Goal: Task Accomplishment & Management: Manage account settings

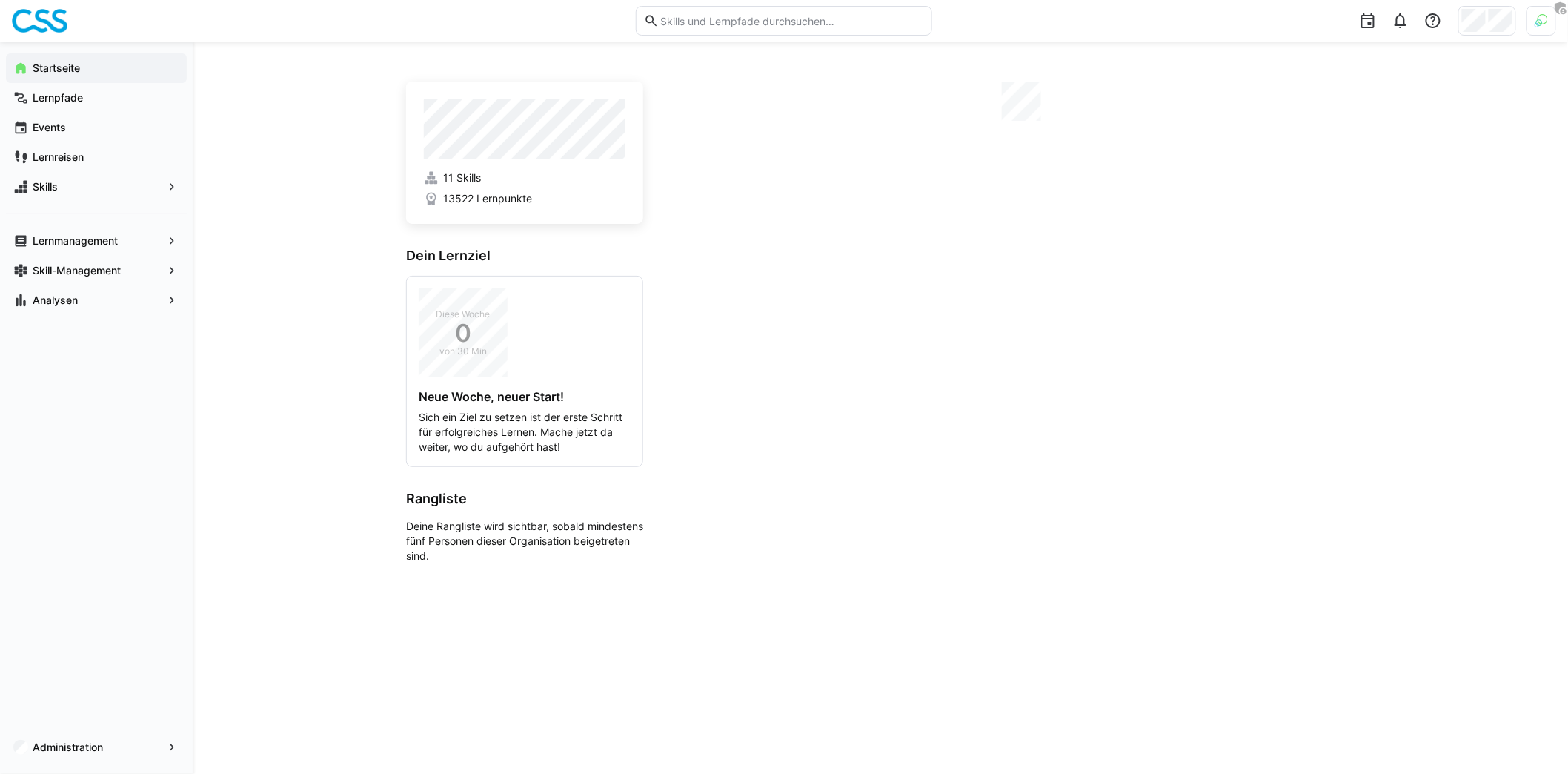
click at [1550, 24] on div at bounding box center [1541, 21] width 30 height 30
click at [1400, 180] on span "Aktivieren" at bounding box center [1379, 174] width 58 height 24
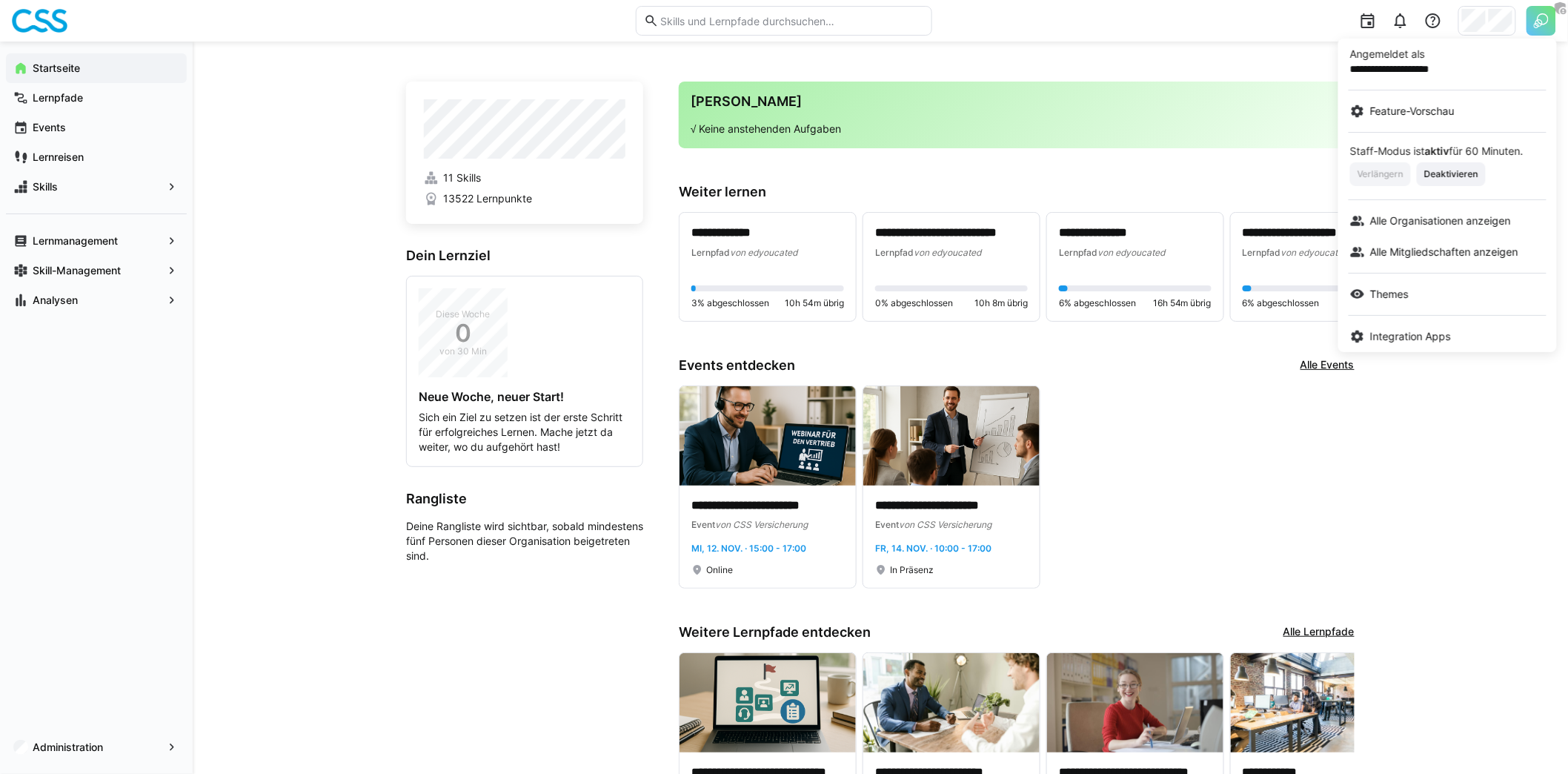
click at [1403, 402] on div at bounding box center [784, 387] width 1568 height 774
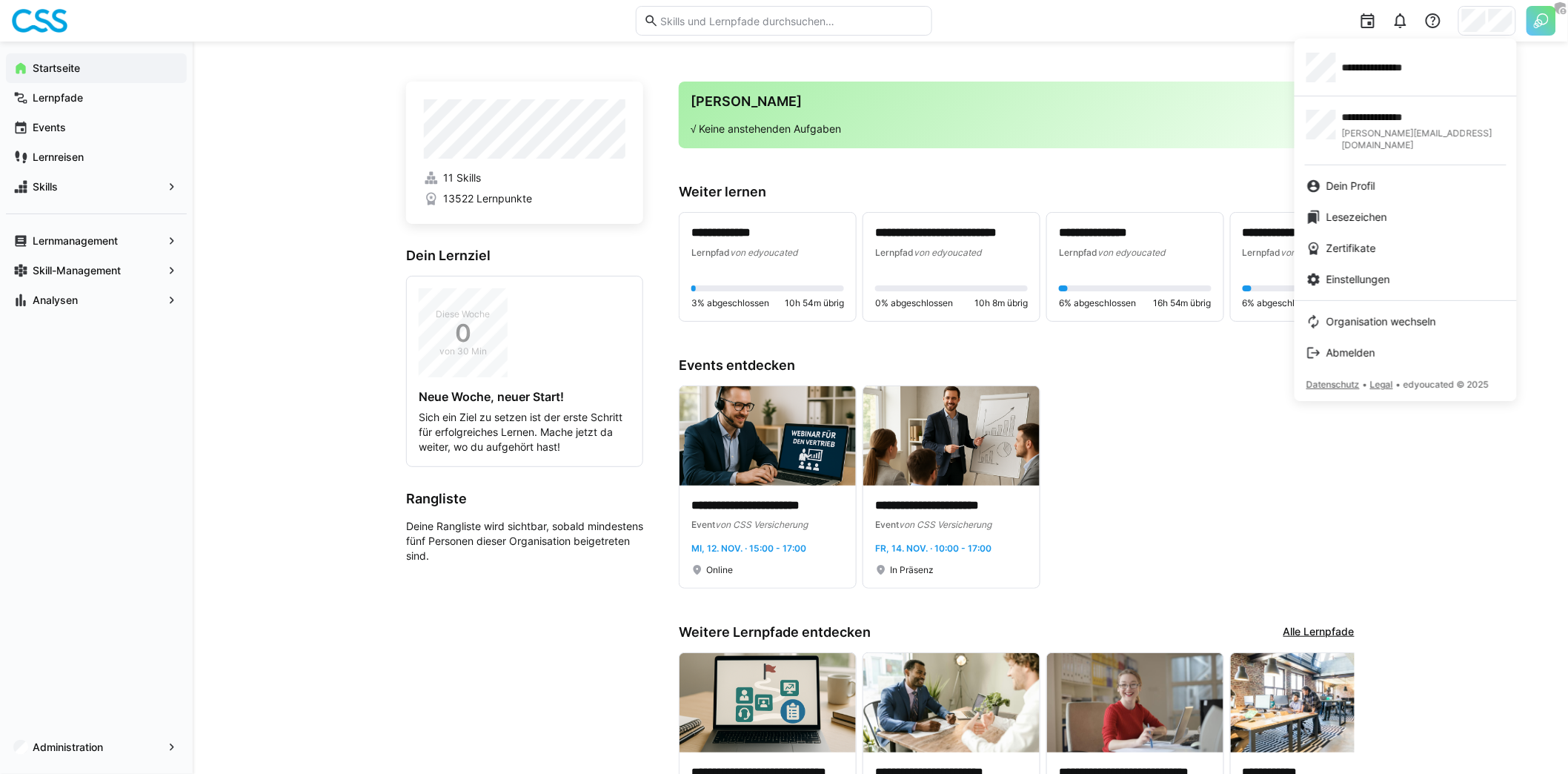
click at [981, 116] on div at bounding box center [784, 387] width 1568 height 774
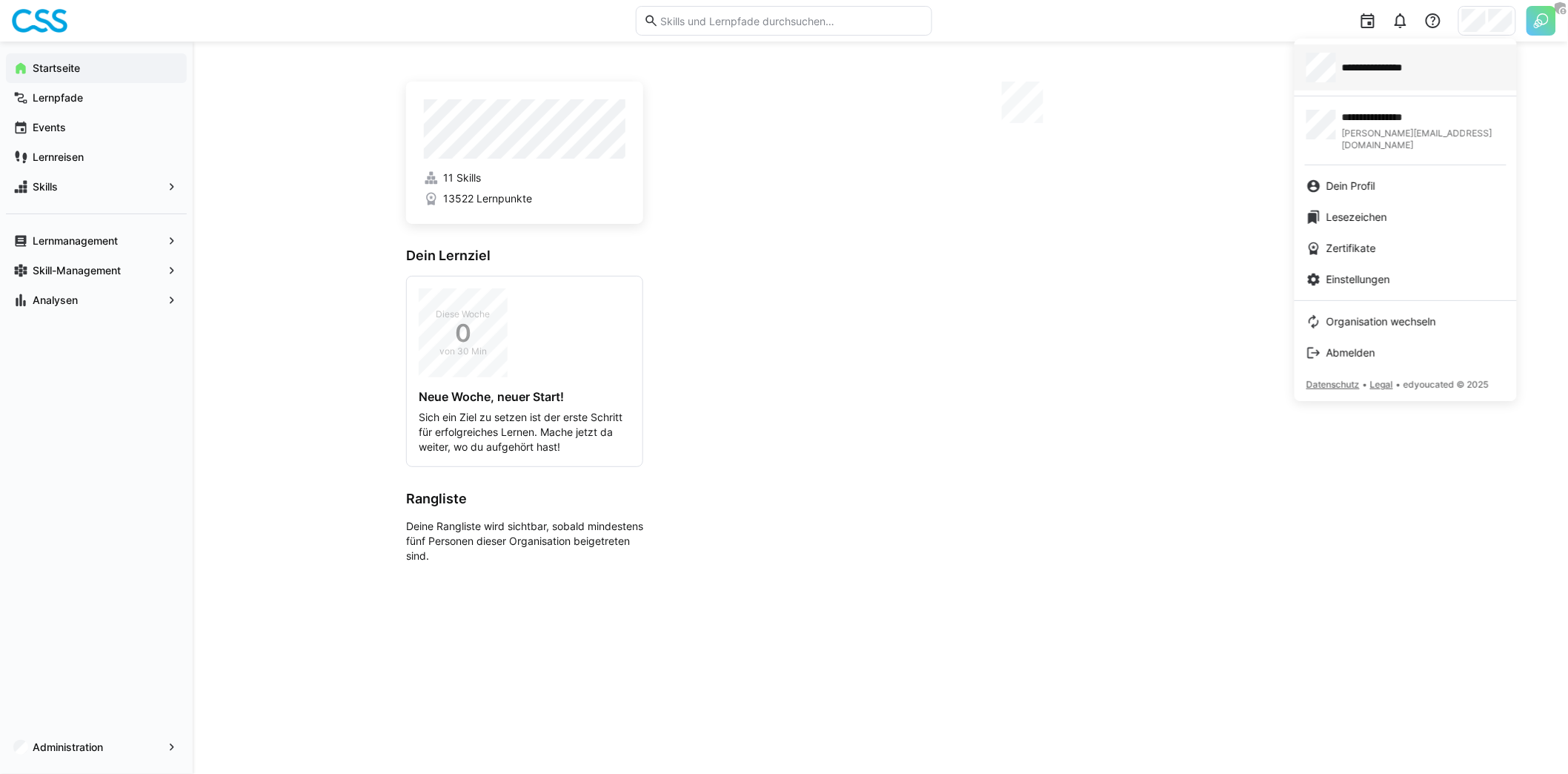
click at [1416, 63] on span "**********" at bounding box center [1386, 67] width 90 height 15
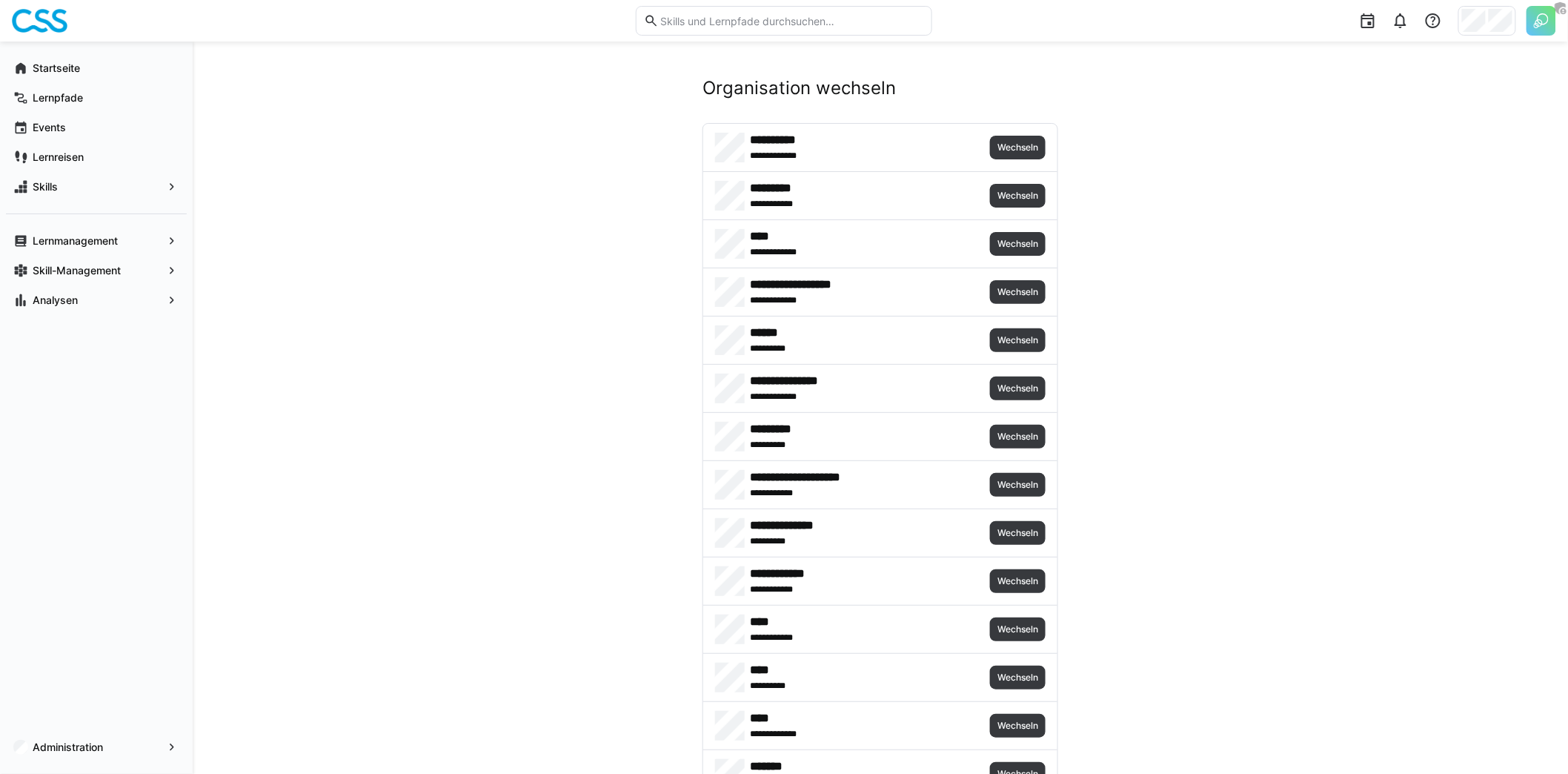
scroll to position [1139, 0]
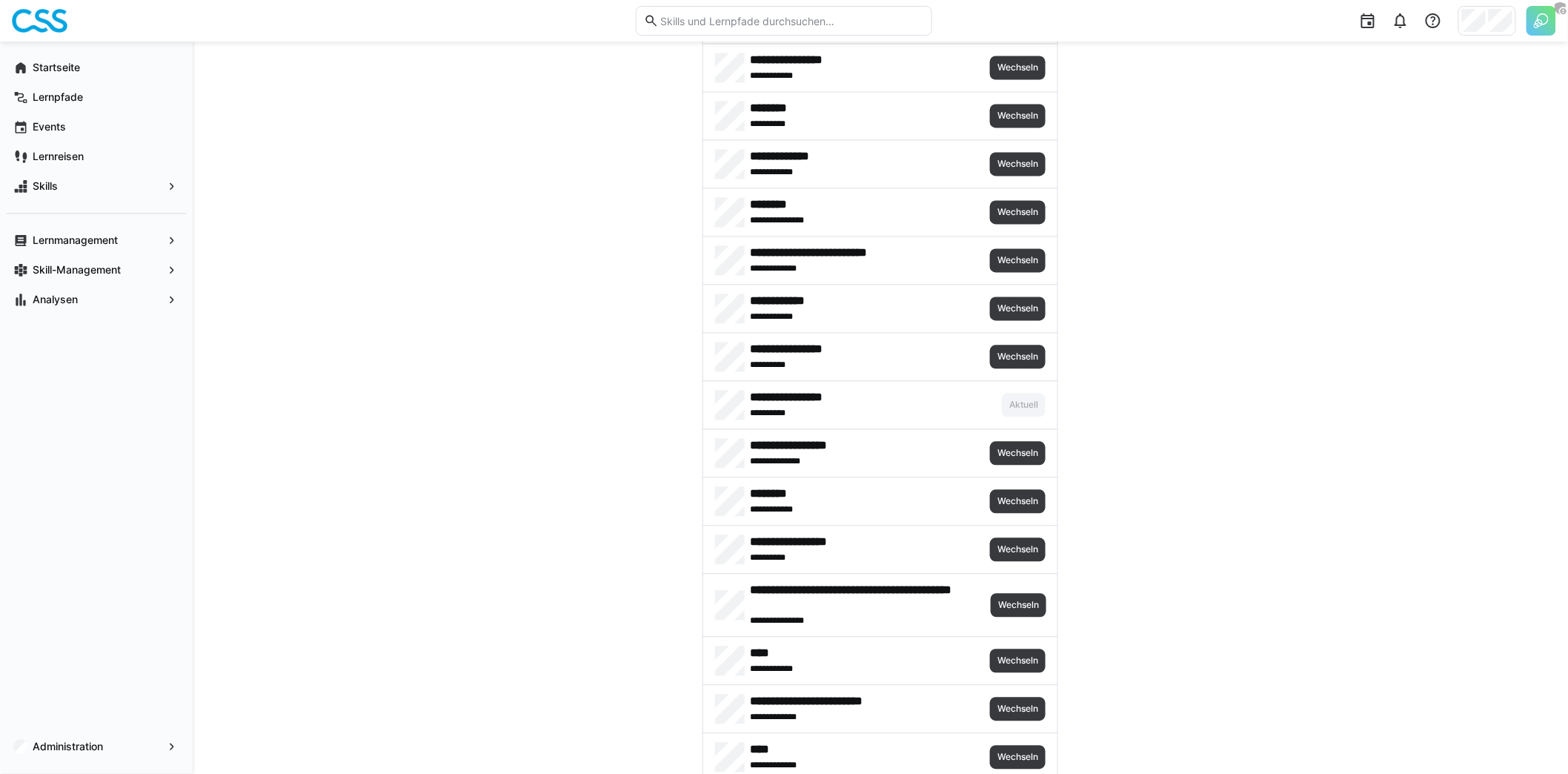
click at [1037, 189] on div "**********" at bounding box center [881, 213] width 354 height 47
click at [1034, 201] on span "Wechseln" at bounding box center [1017, 213] width 55 height 24
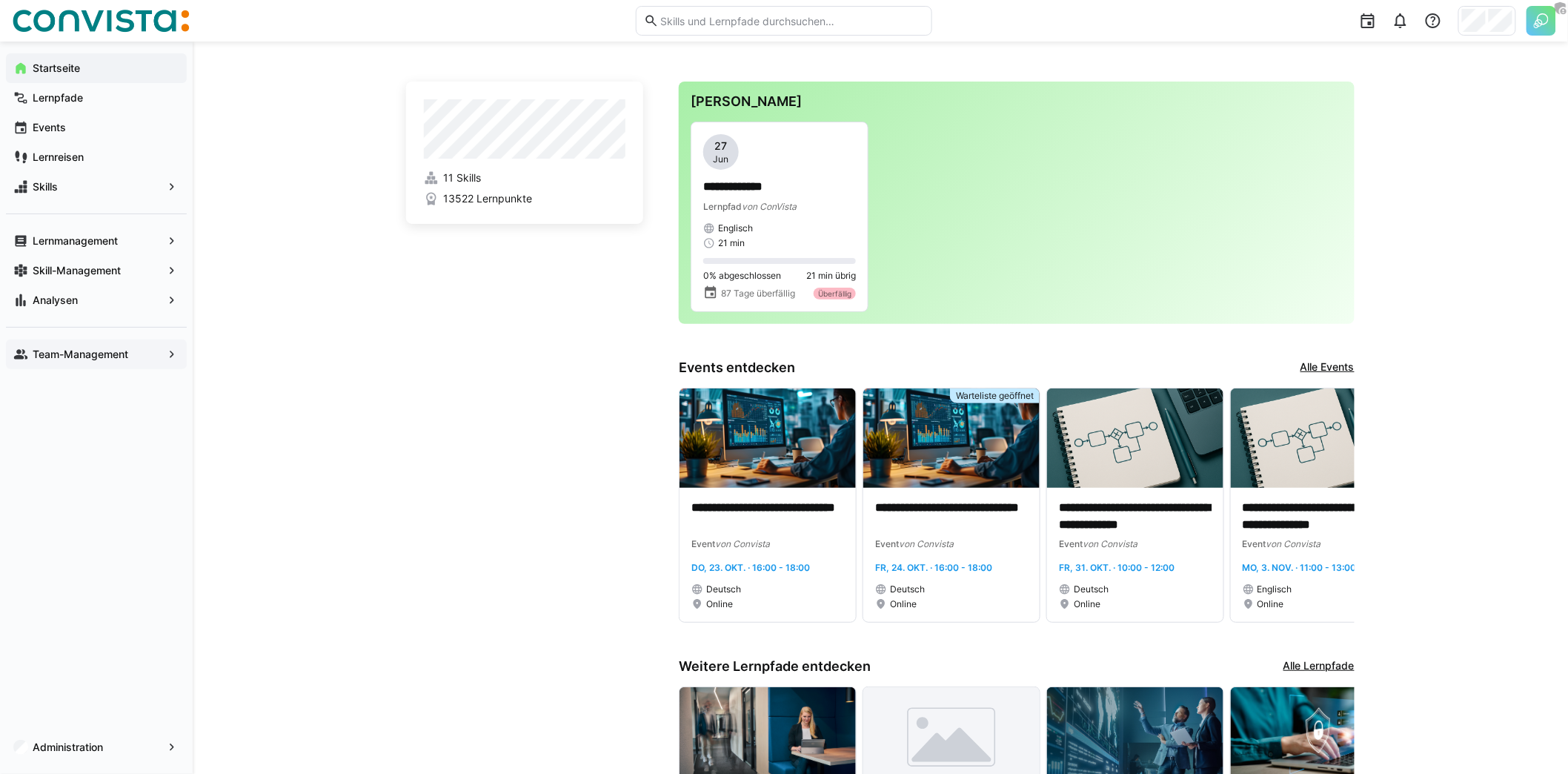
click at [122, 361] on span "Team-Management" at bounding box center [95, 354] width 132 height 15
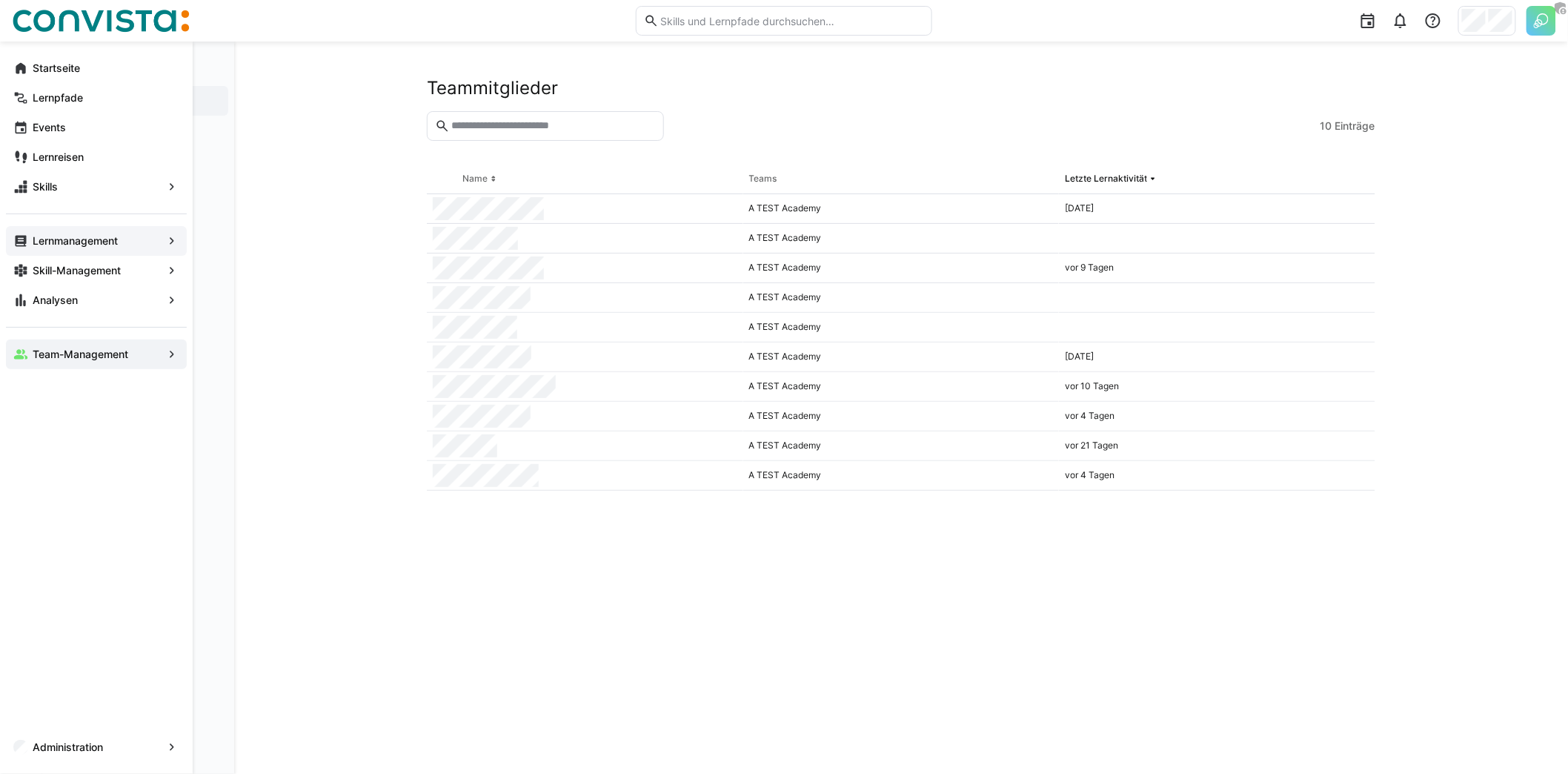
click at [0, 0] on app-navigation-label "Lernmanagement" at bounding box center [0, 0] width 0 height 0
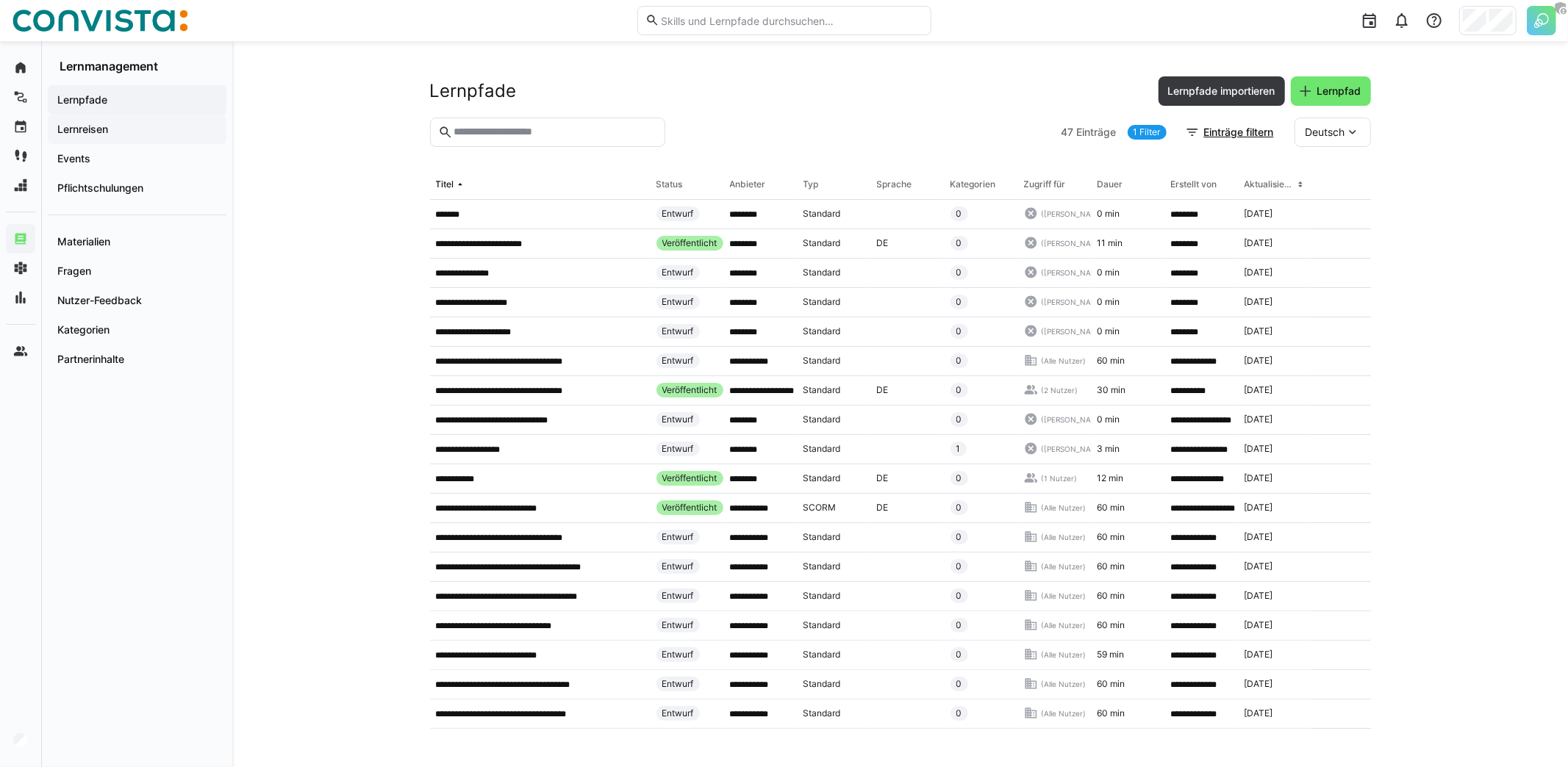
click at [132, 134] on span "Lernreisen" at bounding box center [137, 129] width 164 height 14
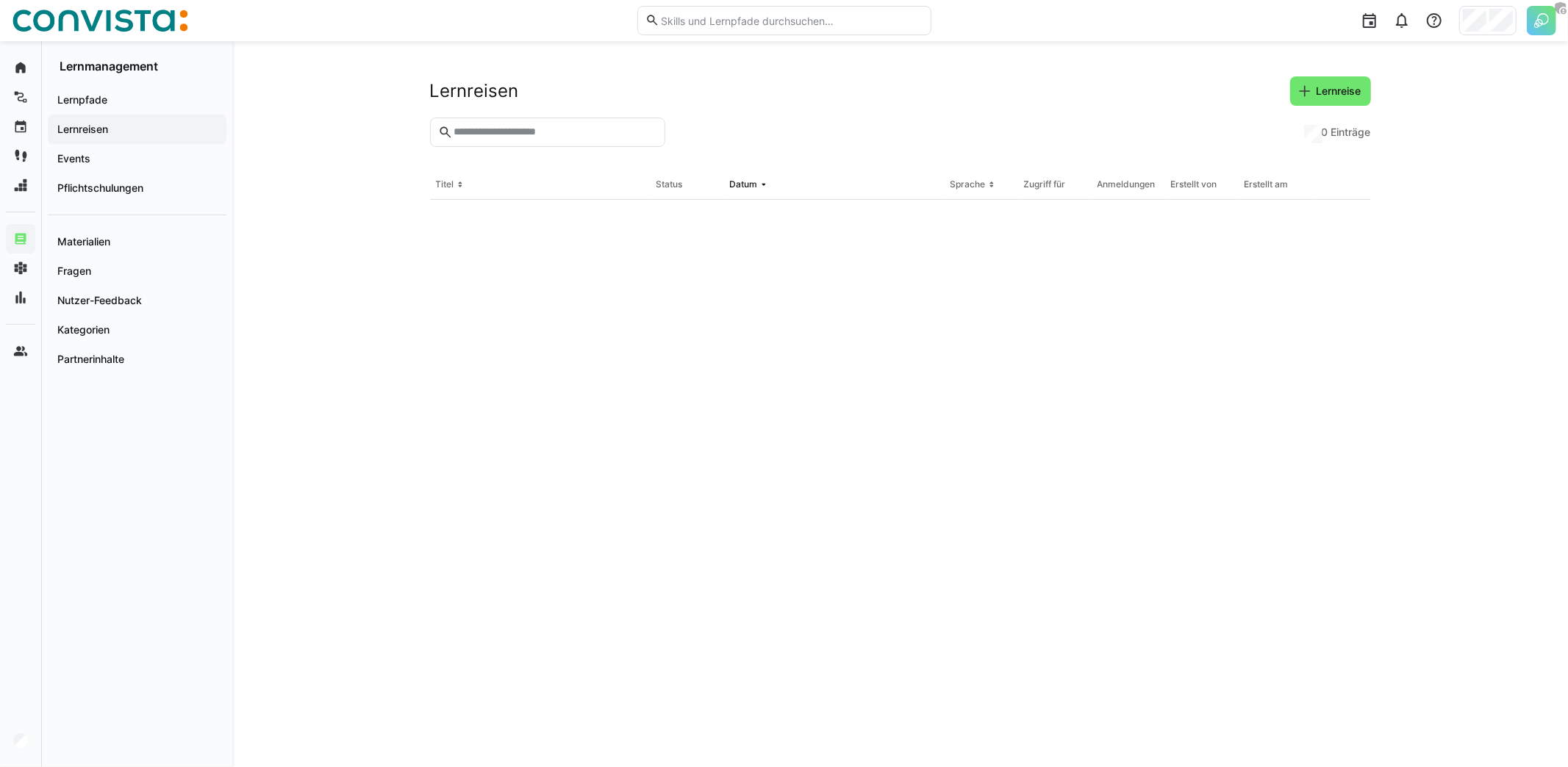
click at [498, 134] on input "text" at bounding box center [554, 132] width 204 height 14
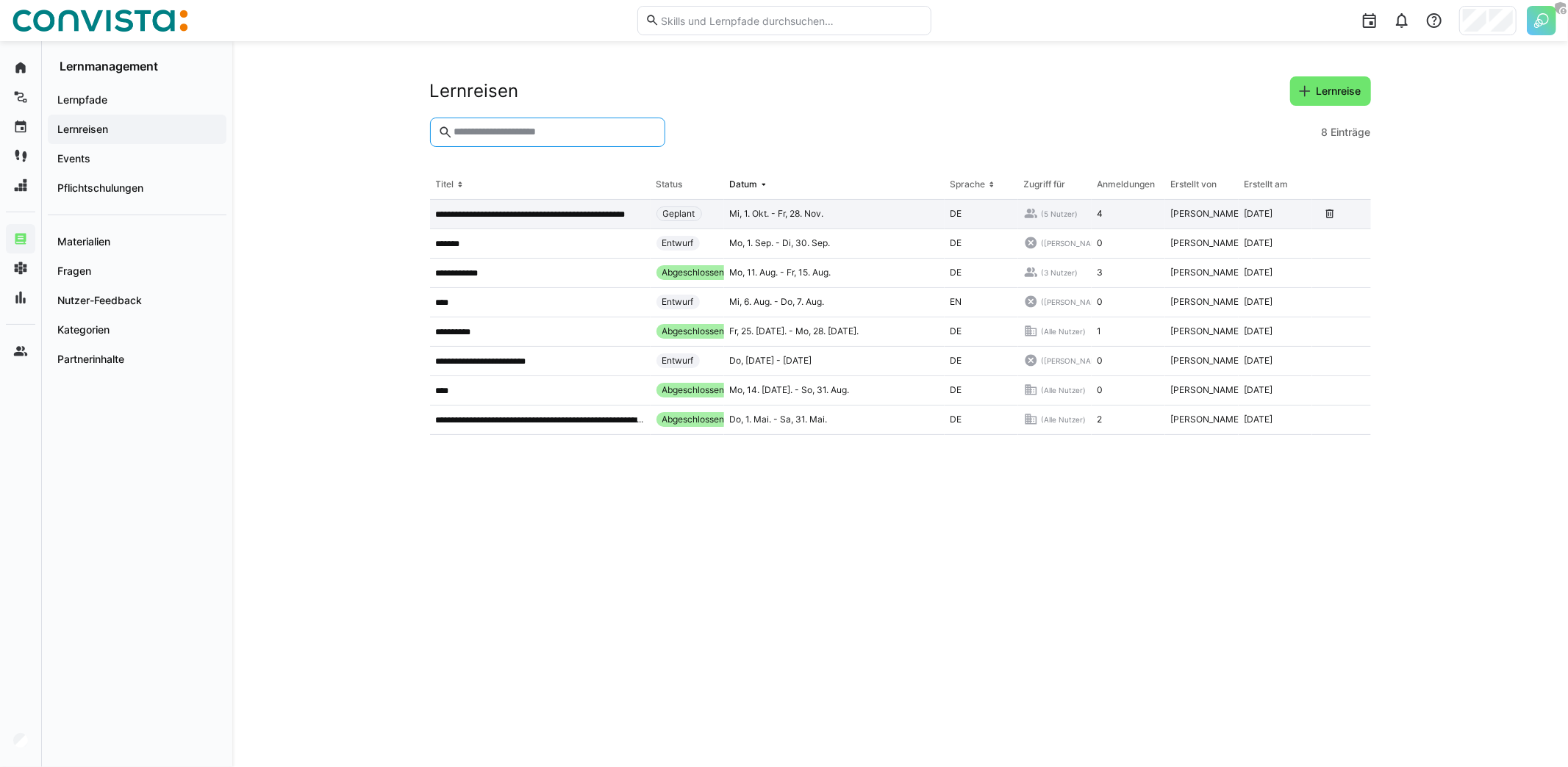
click at [548, 211] on p "**********" at bounding box center [540, 214] width 209 height 12
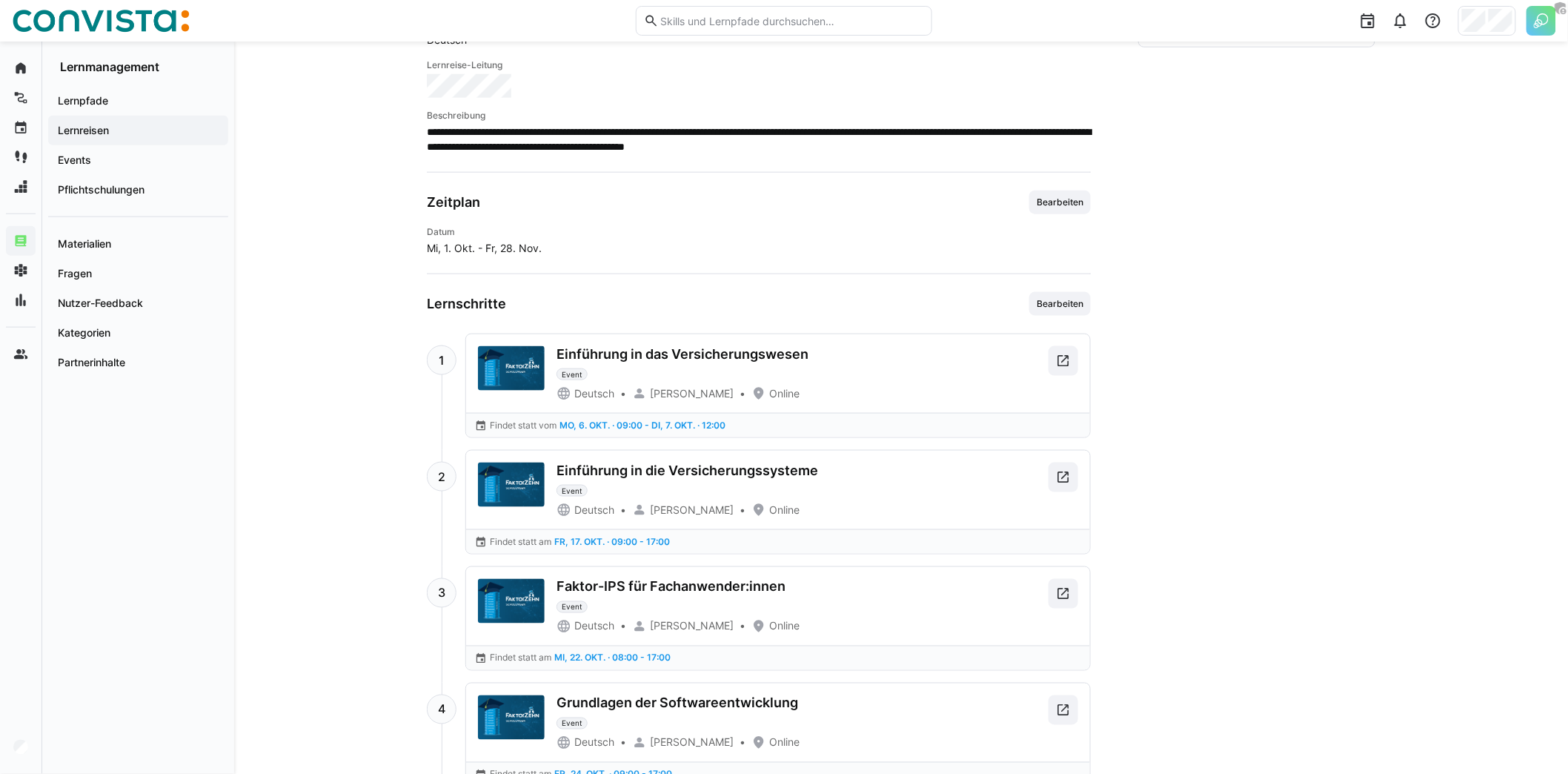
scroll to position [561, 0]
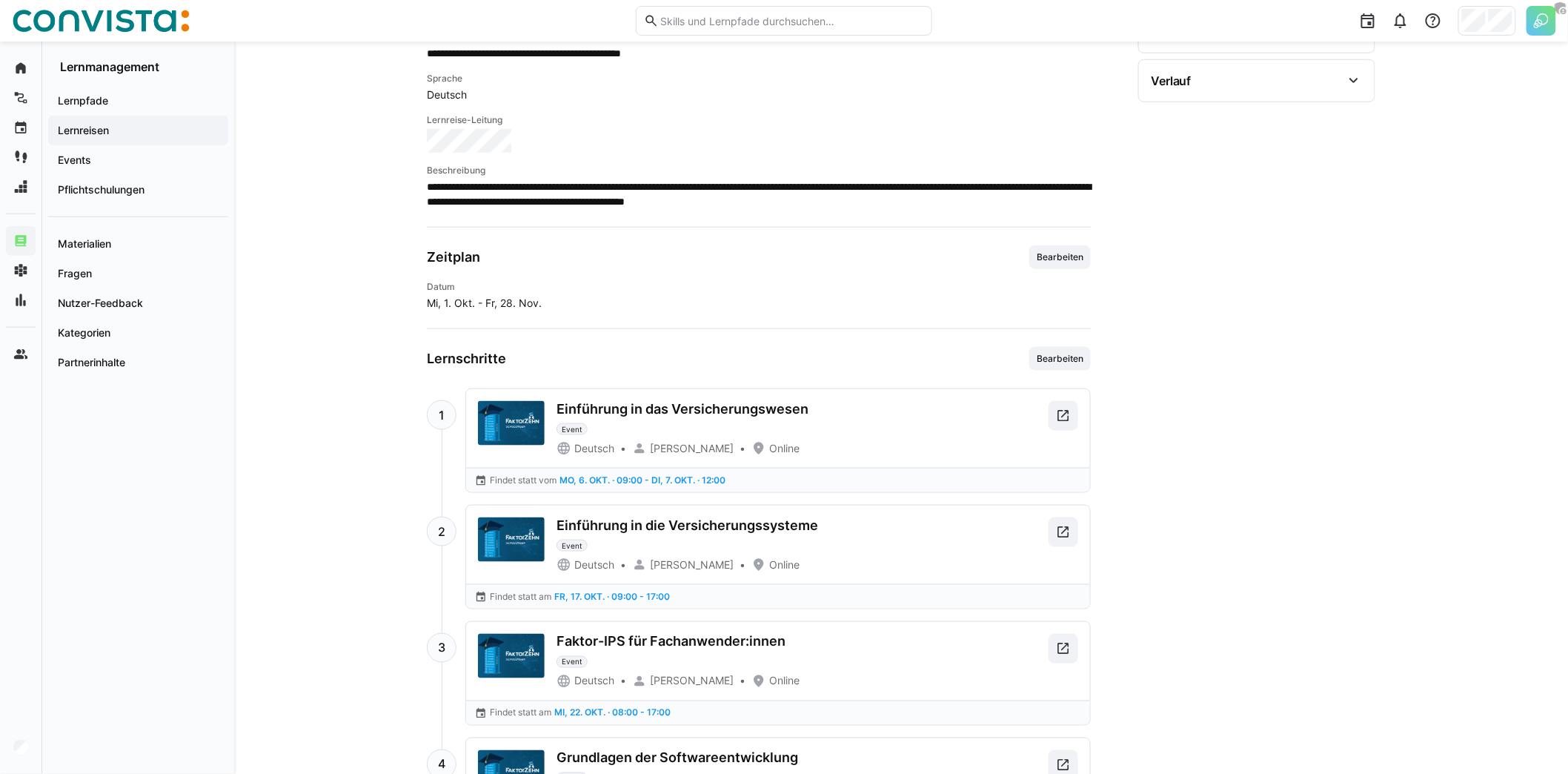
click at [645, 402] on div "Einführung in das Versicherungswesen" at bounding box center [683, 410] width 252 height 16
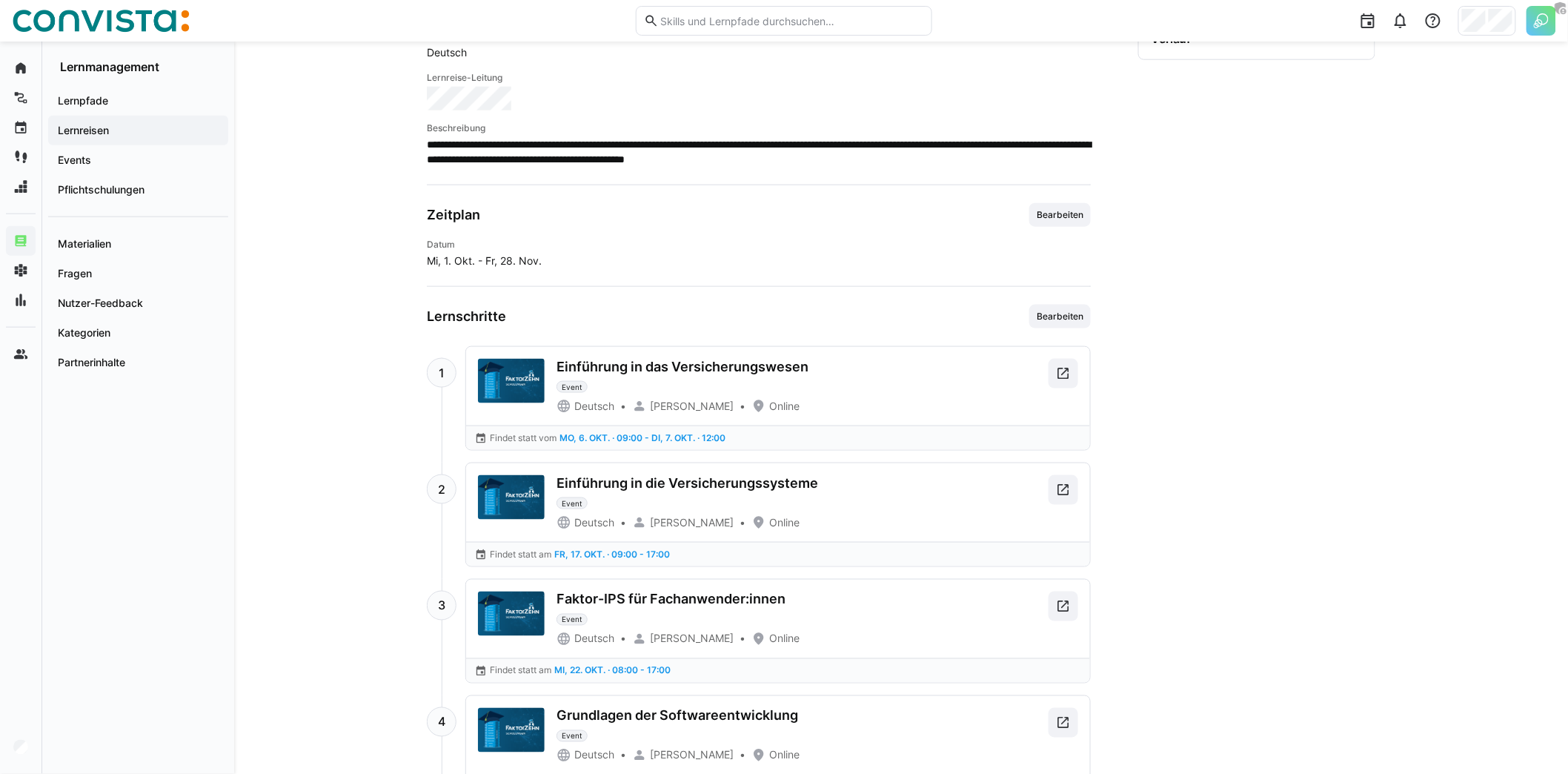
scroll to position [253, 0]
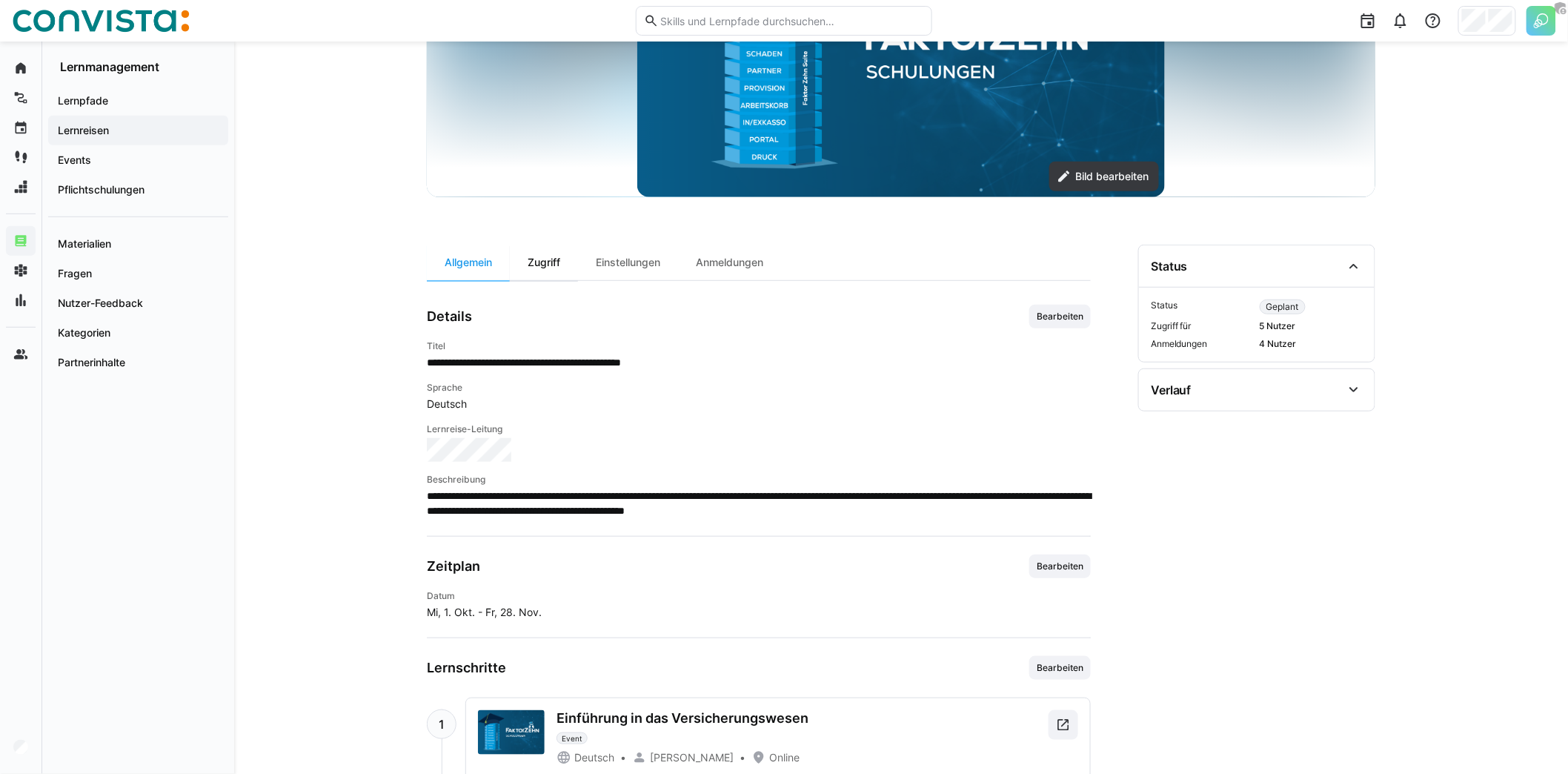
click at [544, 253] on div "Zugriff" at bounding box center [544, 262] width 68 height 35
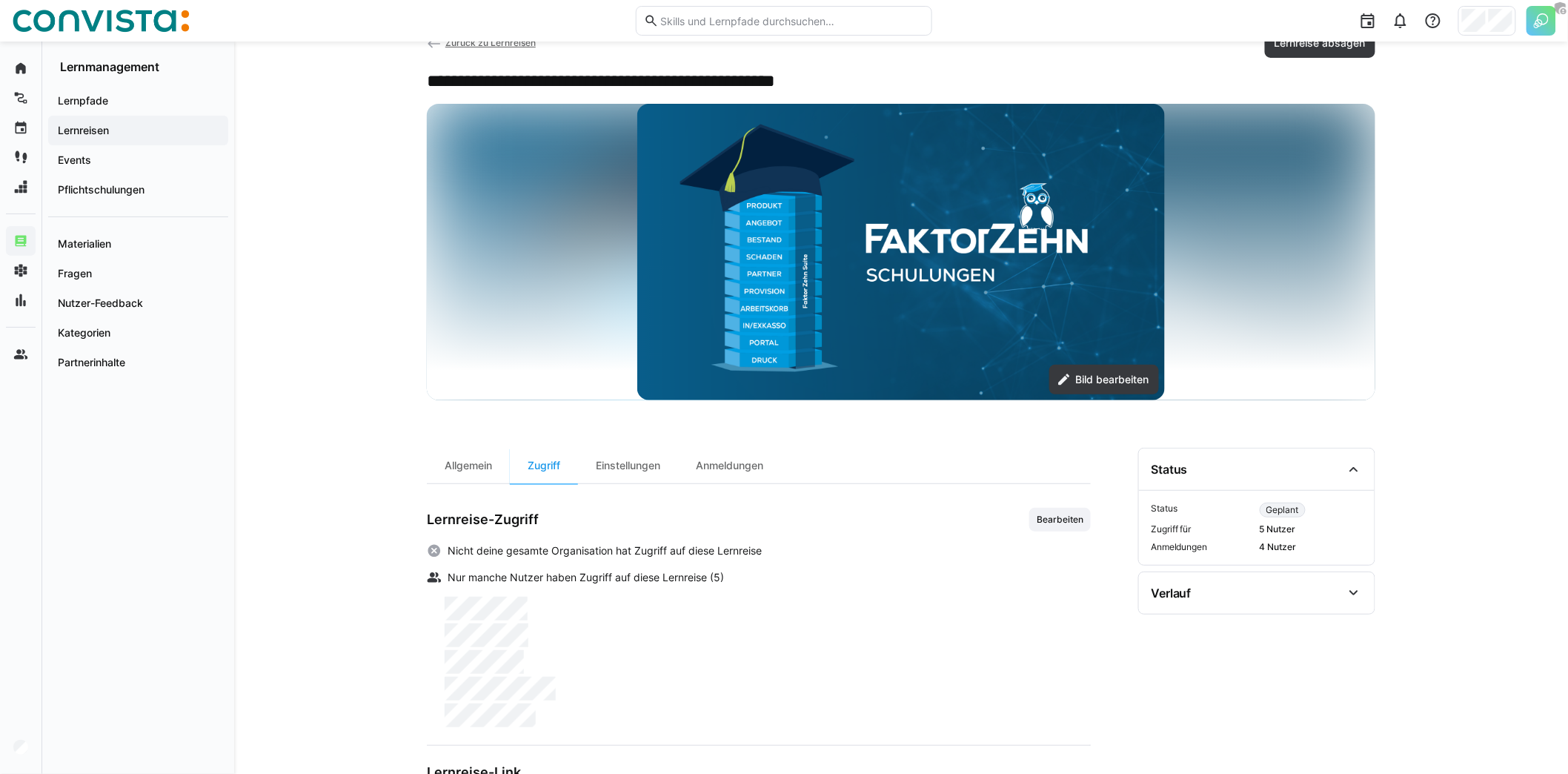
scroll to position [143, 0]
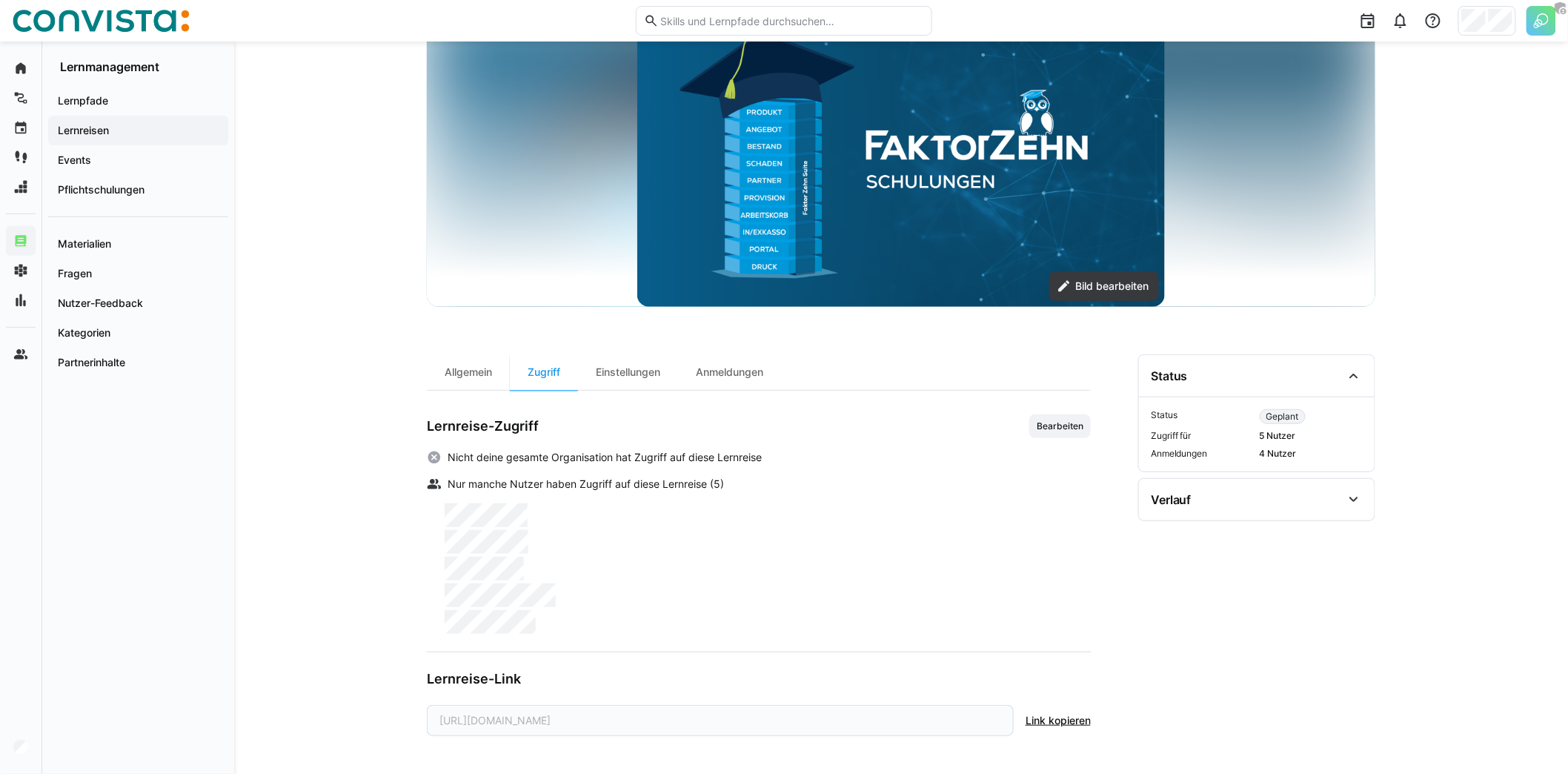
click at [478, 378] on div "Allgemein" at bounding box center [468, 372] width 83 height 35
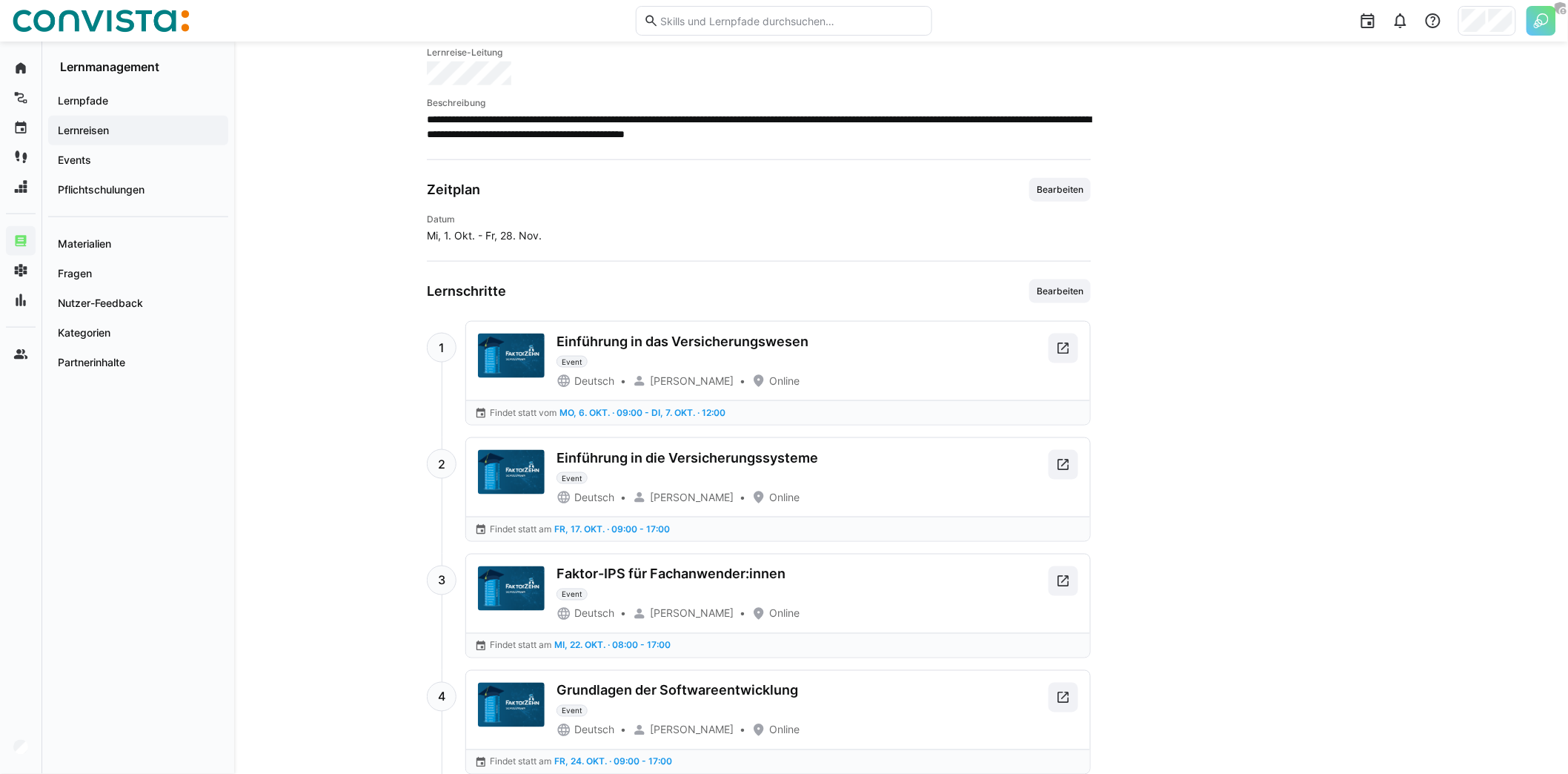
scroll to position [688, 0]
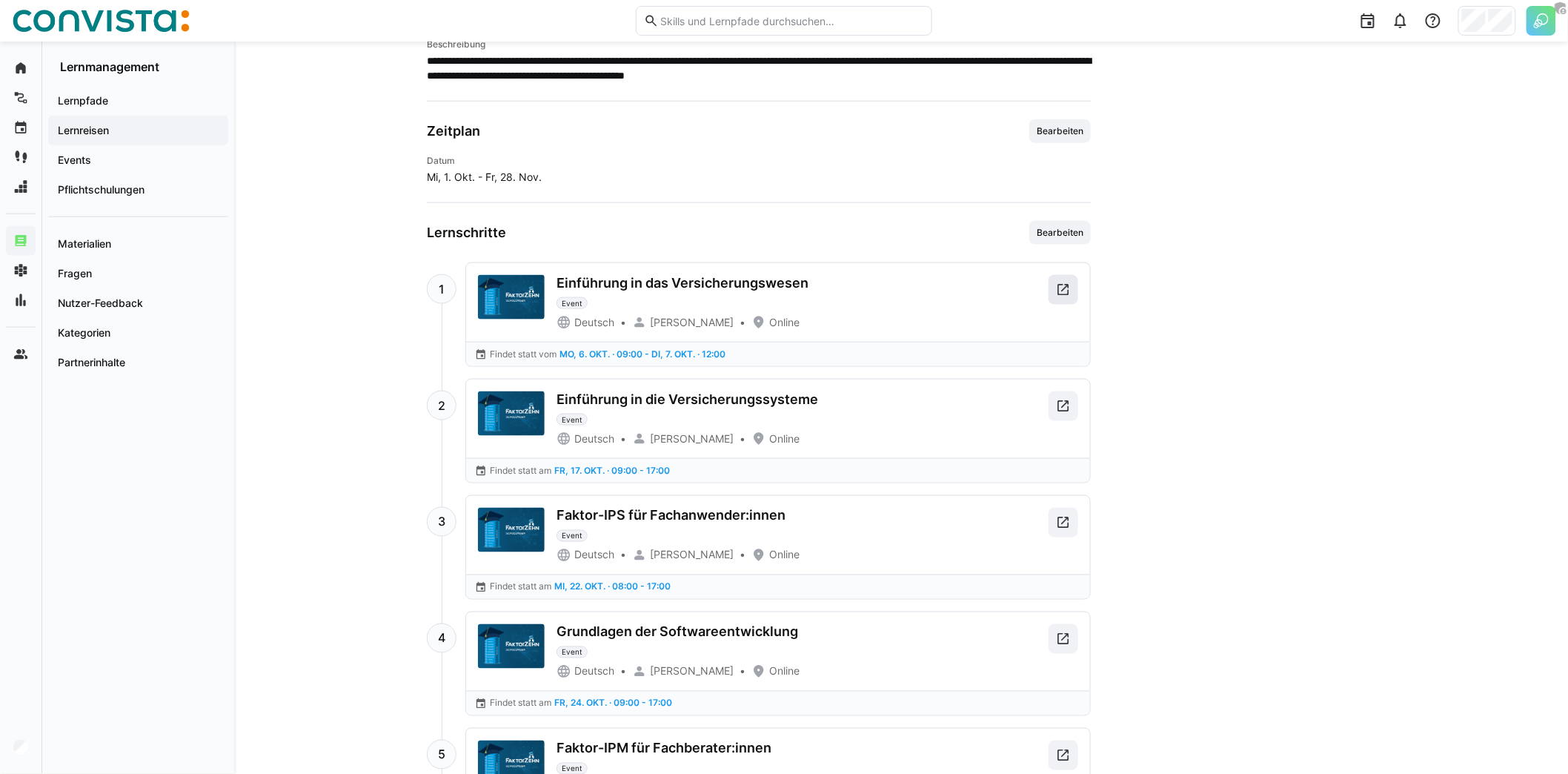
click at [1078, 276] on span at bounding box center [1063, 290] width 30 height 30
click at [1059, 402] on eds-icon at bounding box center [1063, 406] width 15 height 15
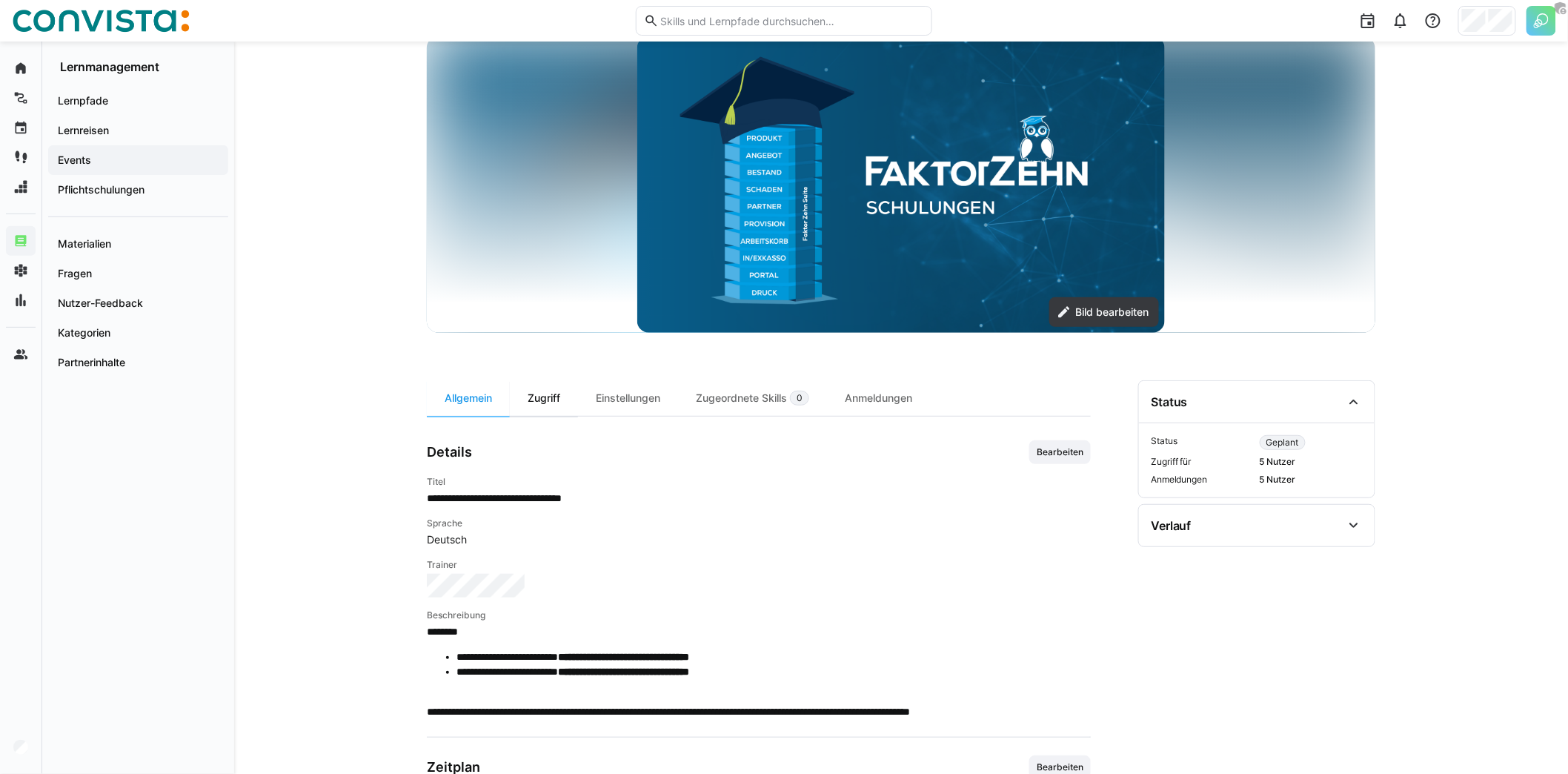
click at [543, 404] on div "Zugriff" at bounding box center [544, 398] width 68 height 35
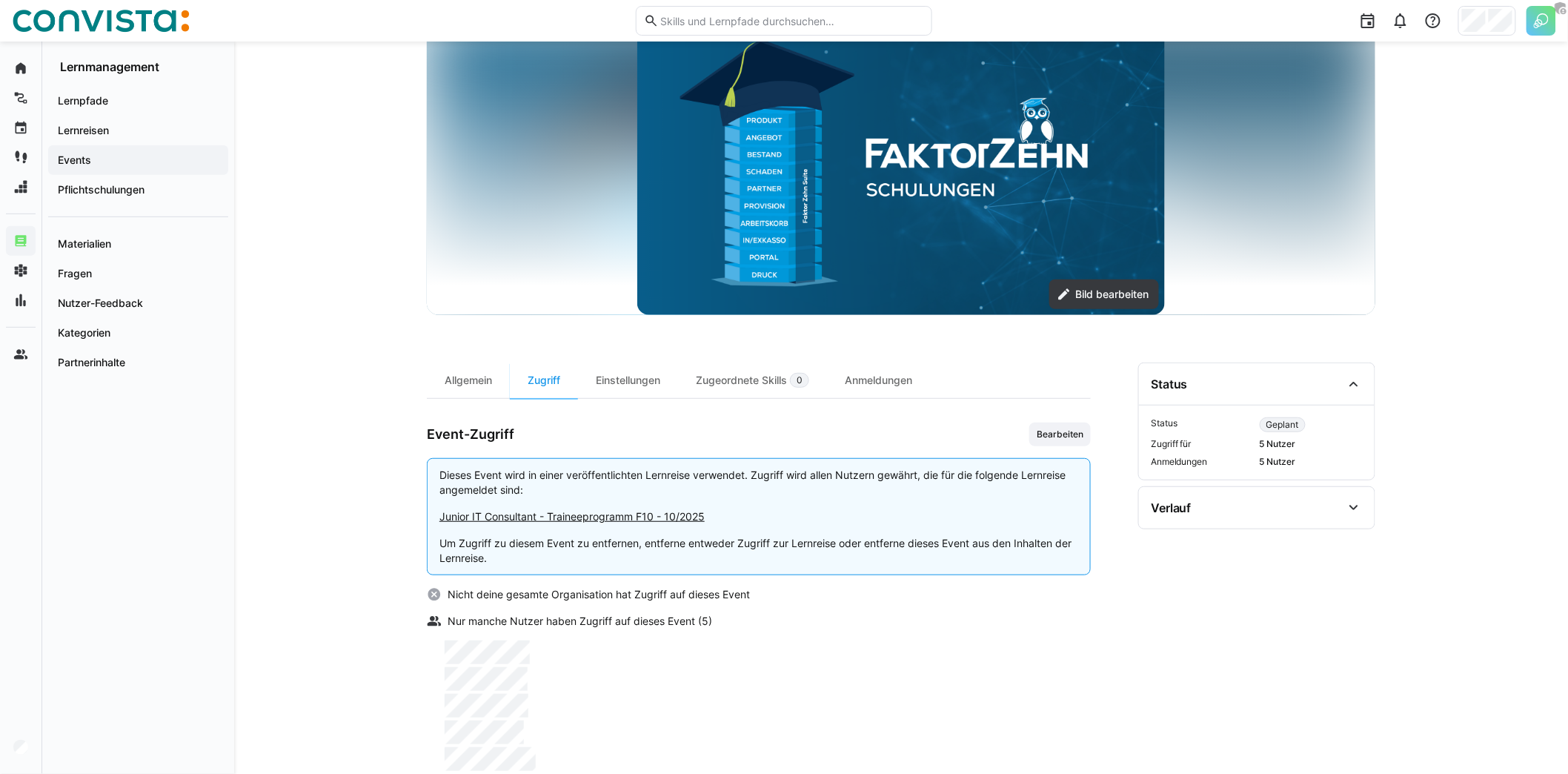
scroll to position [262, 0]
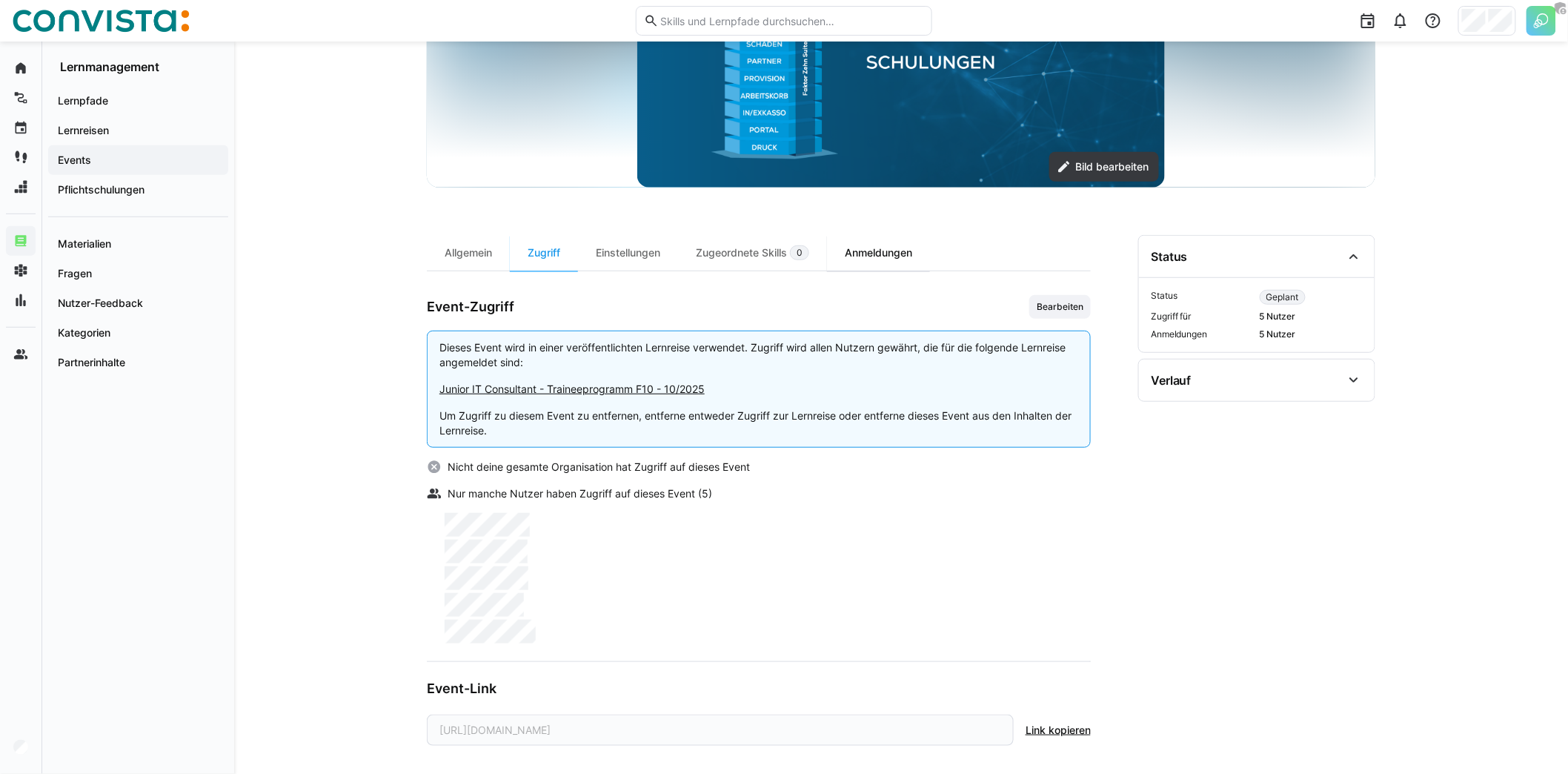
click at [875, 256] on div "Anmeldungen" at bounding box center [878, 253] width 103 height 35
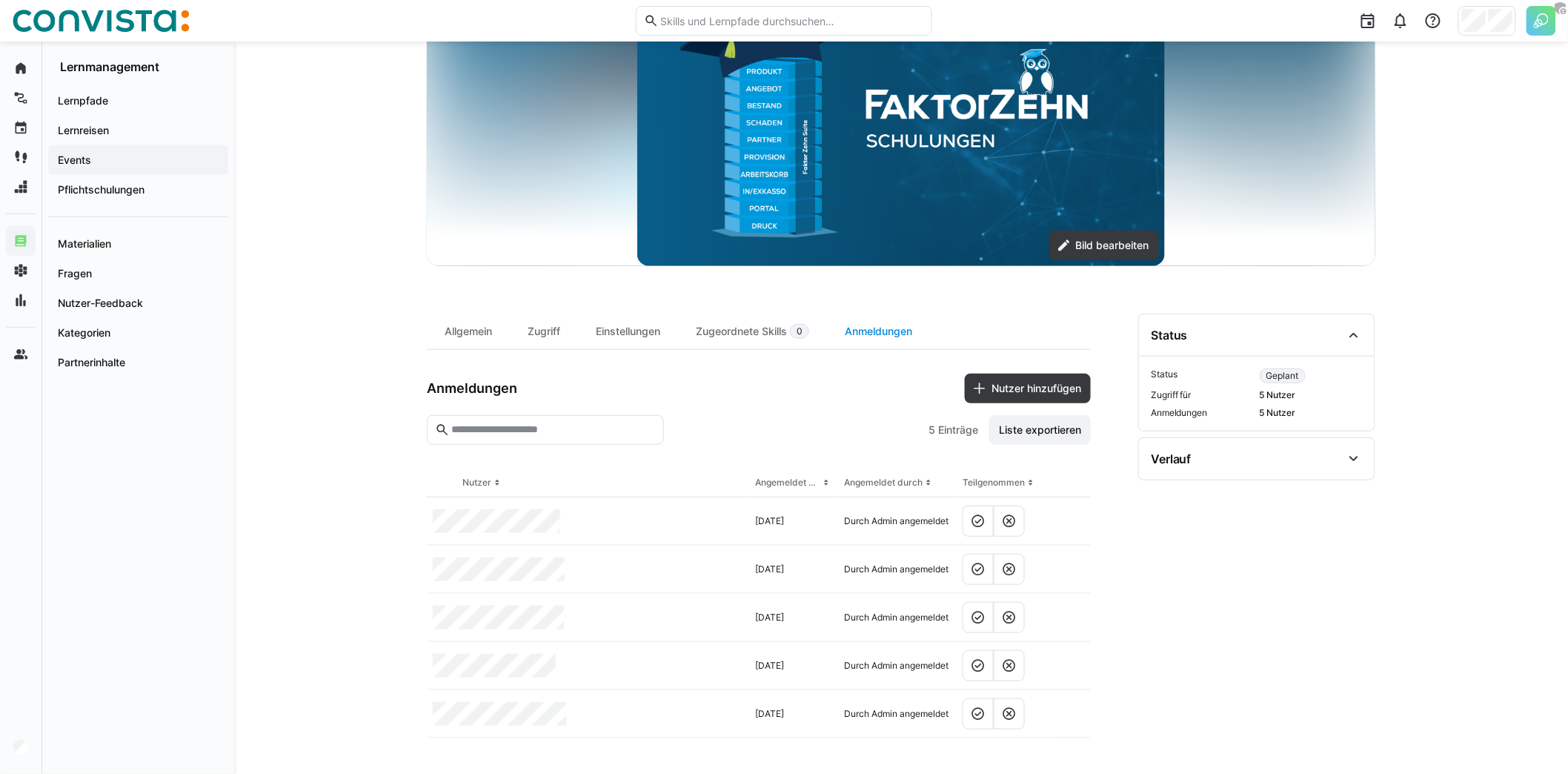
scroll to position [179, 0]
